Goal: Task Accomplishment & Management: Manage account settings

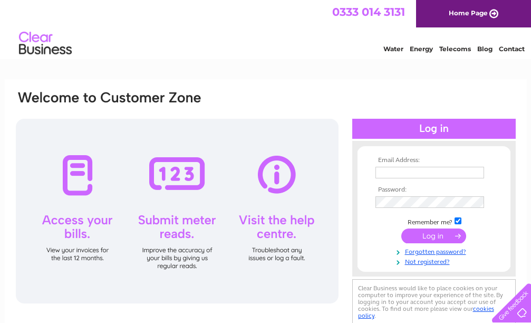
type input "jagdeepram@yahoo.co.uk"
click at [433, 234] on input "submit" at bounding box center [433, 235] width 65 height 15
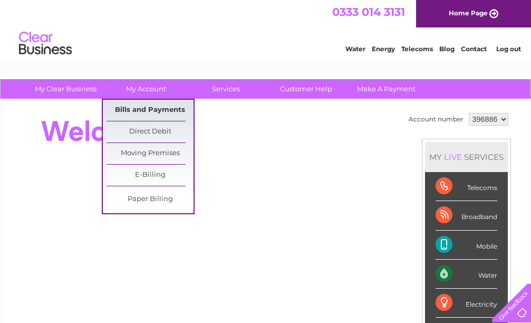
click at [149, 107] on link "Bills and Payments" at bounding box center [150, 110] width 87 height 21
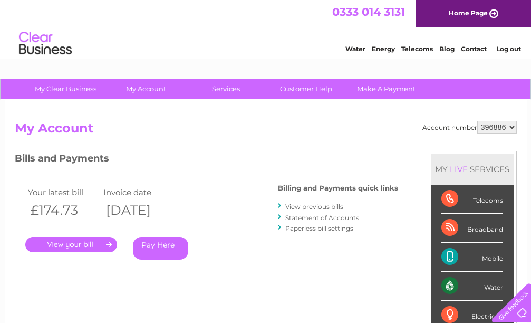
click at [510, 126] on select "396886 972885" at bounding box center [497, 127] width 40 height 13
select select "972885"
click at [477, 121] on select "396886 972885" at bounding box center [497, 127] width 40 height 13
click at [509, 129] on select "396886 972885" at bounding box center [497, 127] width 40 height 13
click at [514, 124] on select "396886 972885" at bounding box center [497, 127] width 40 height 13
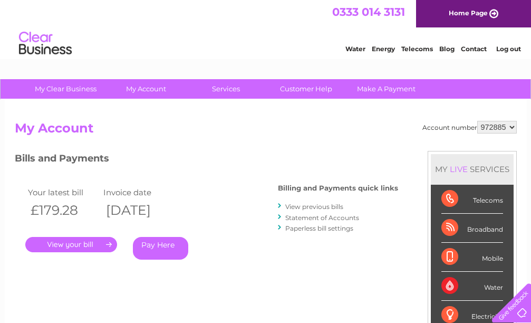
click at [477, 121] on select "396886 972885" at bounding box center [497, 127] width 40 height 13
click at [510, 130] on select "396886 972885" at bounding box center [497, 127] width 40 height 13
select select "396886"
click at [477, 121] on select "396886 972885" at bounding box center [497, 127] width 40 height 13
click at [513, 52] on link "Log out" at bounding box center [508, 49] width 25 height 8
